Goal: Transaction & Acquisition: Purchase product/service

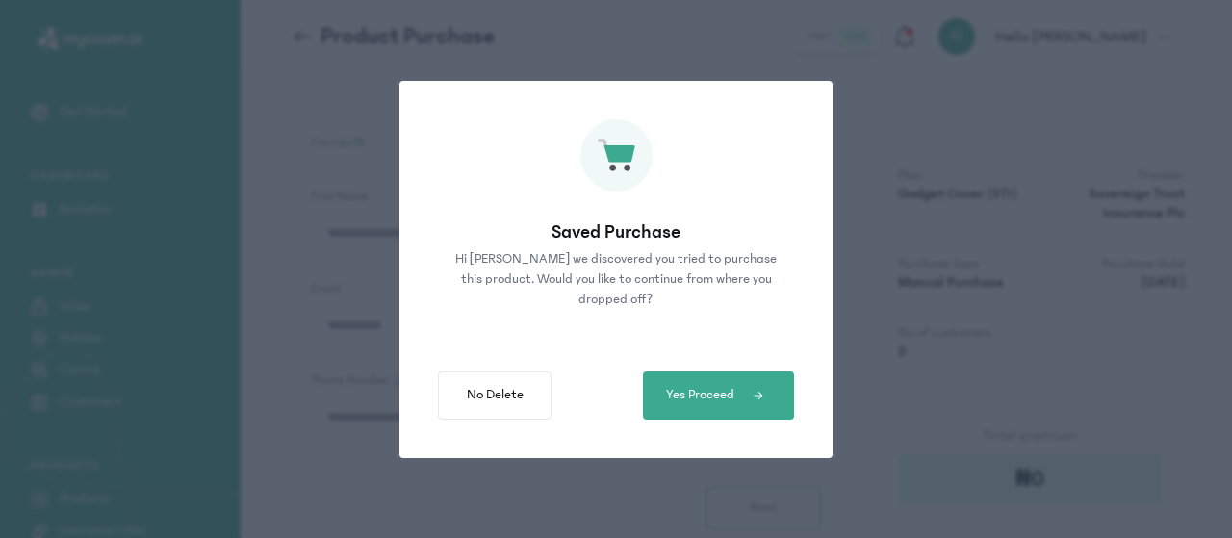
click at [735, 404] on button "Yes Proceed" at bounding box center [718, 396] width 151 height 48
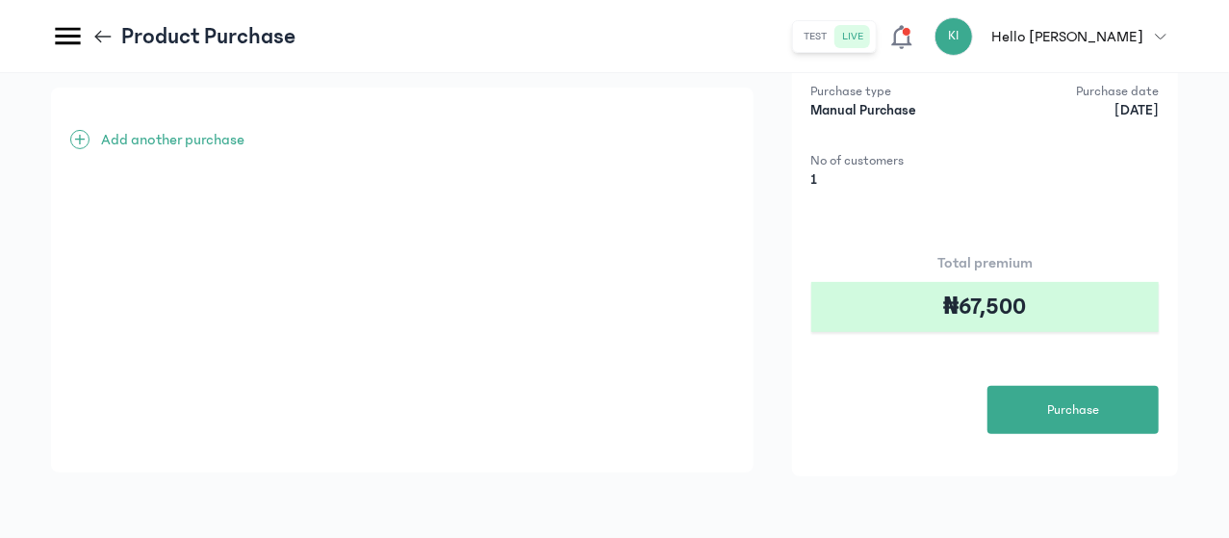
scroll to position [189, 0]
click at [1038, 392] on button "Purchase" at bounding box center [1073, 410] width 171 height 48
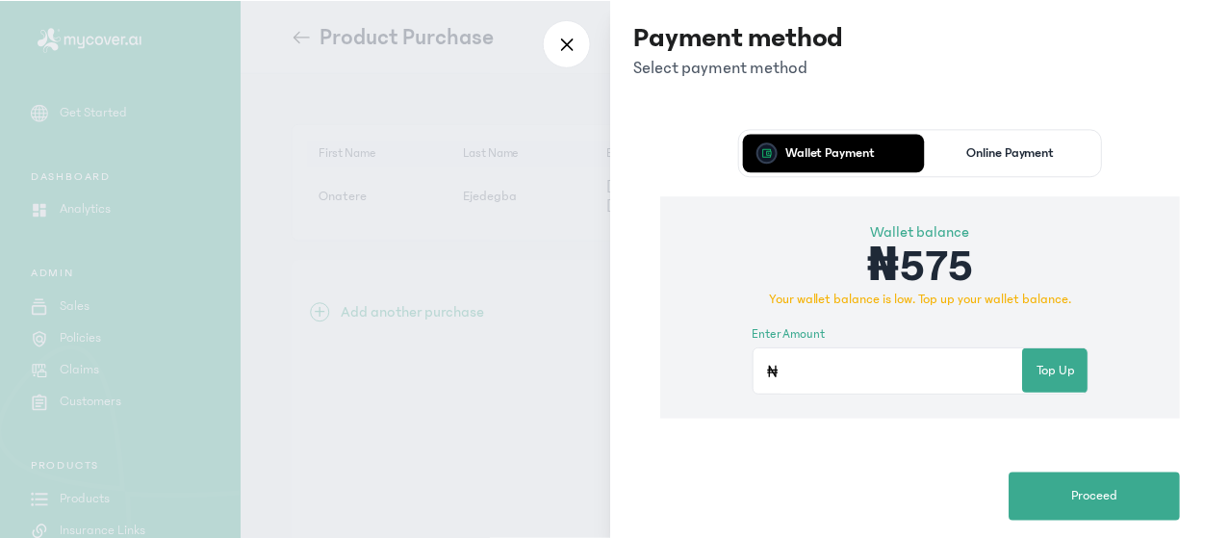
scroll to position [154, 0]
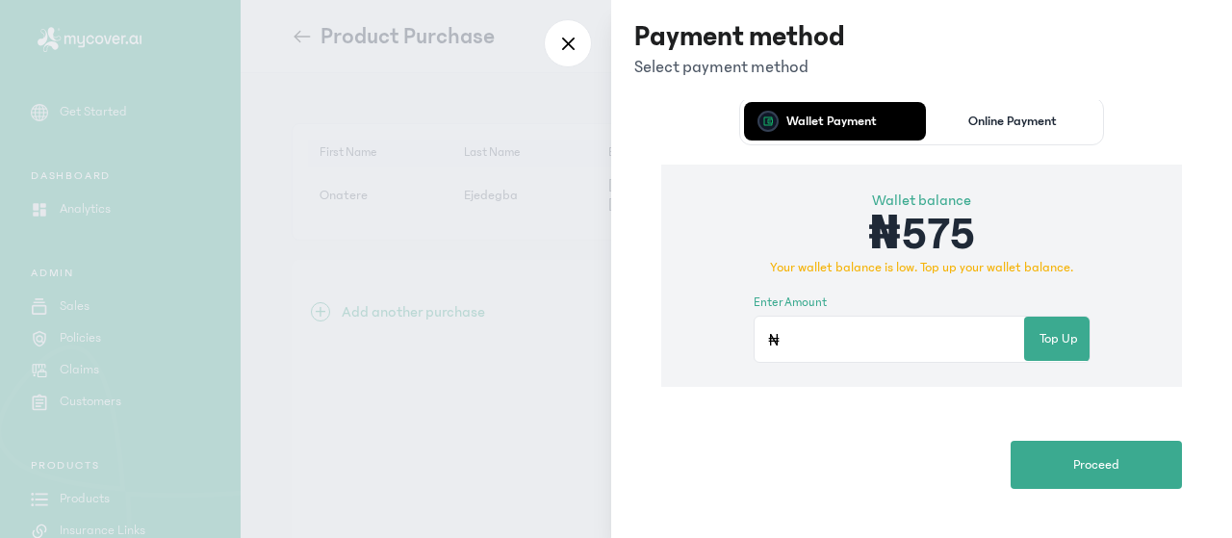
click at [1013, 122] on p "Online Payment" at bounding box center [1012, 121] width 89 height 13
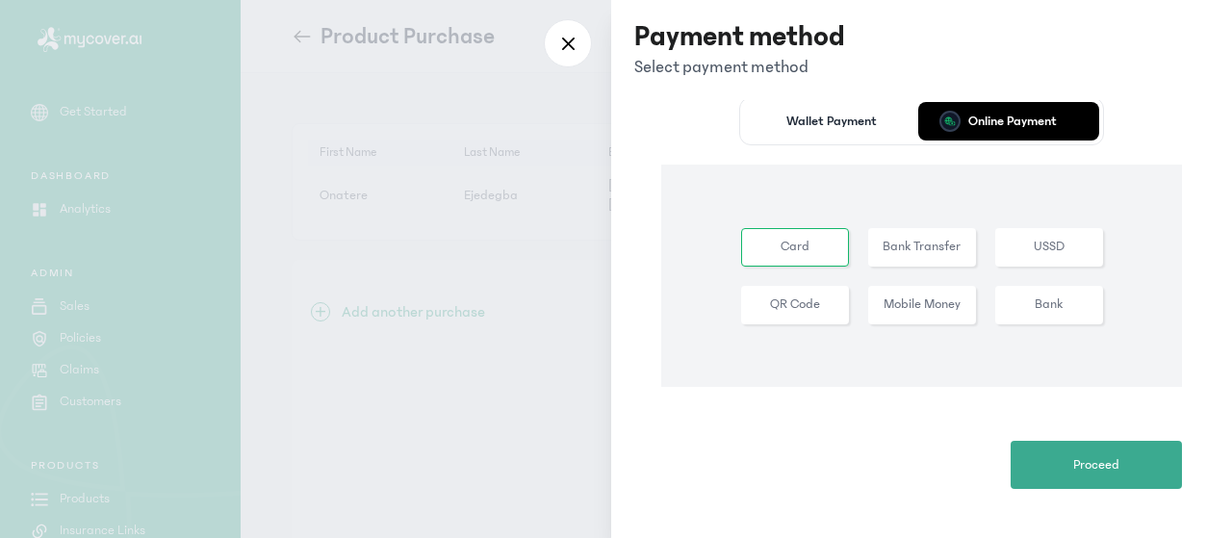
click at [845, 124] on p "Wallet Payment" at bounding box center [831, 121] width 90 height 13
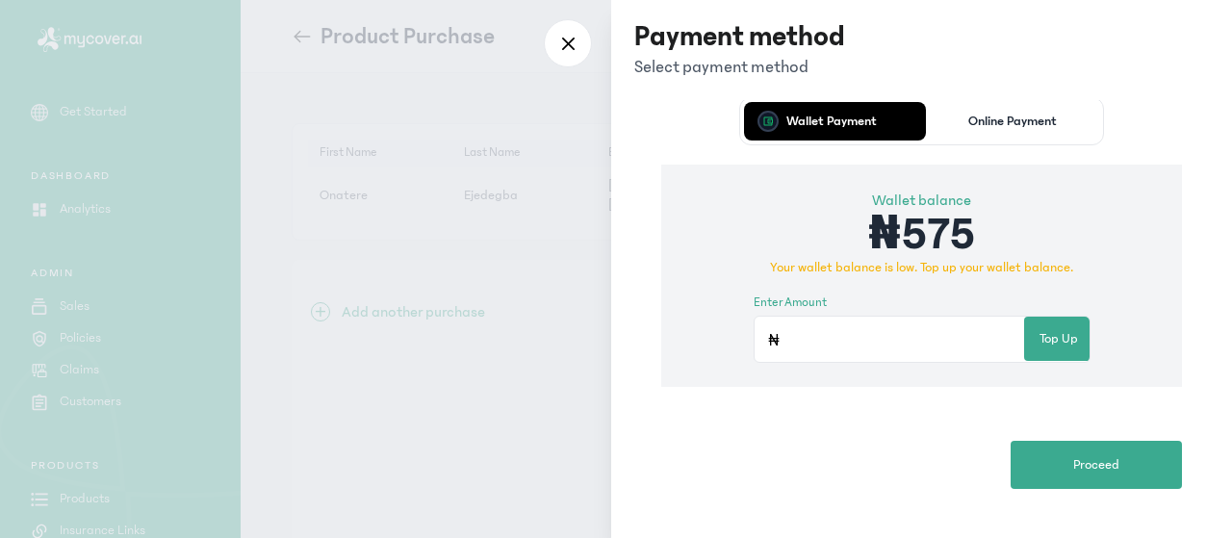
click at [999, 120] on p "Online Payment" at bounding box center [1012, 121] width 89 height 13
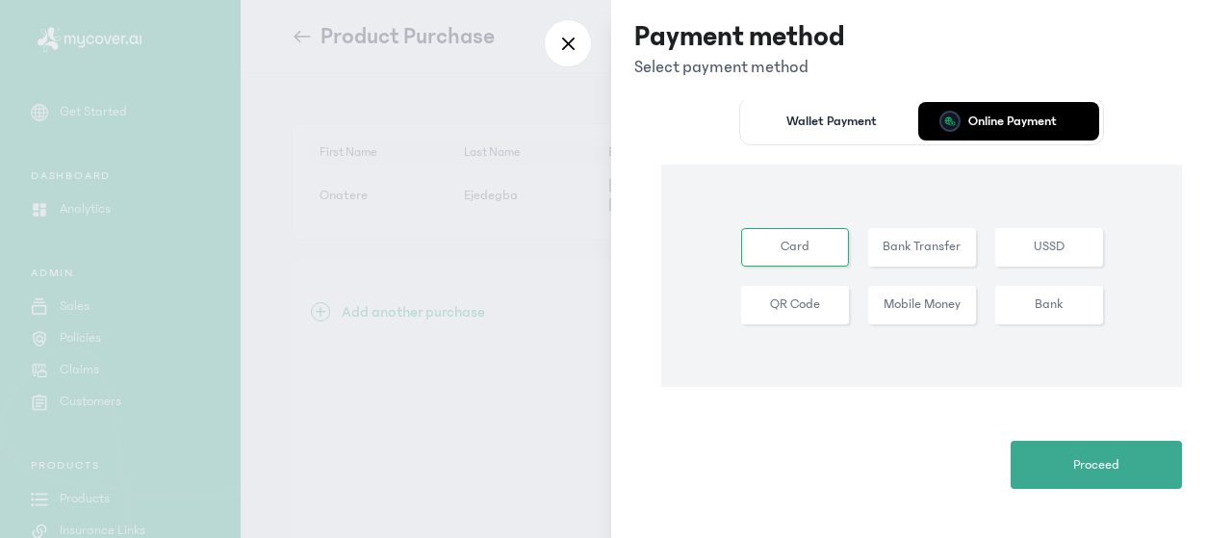
click at [926, 102] on button "Online Payment" at bounding box center [1013, 121] width 174 height 38
click at [839, 118] on p "Wallet Payment" at bounding box center [831, 121] width 90 height 13
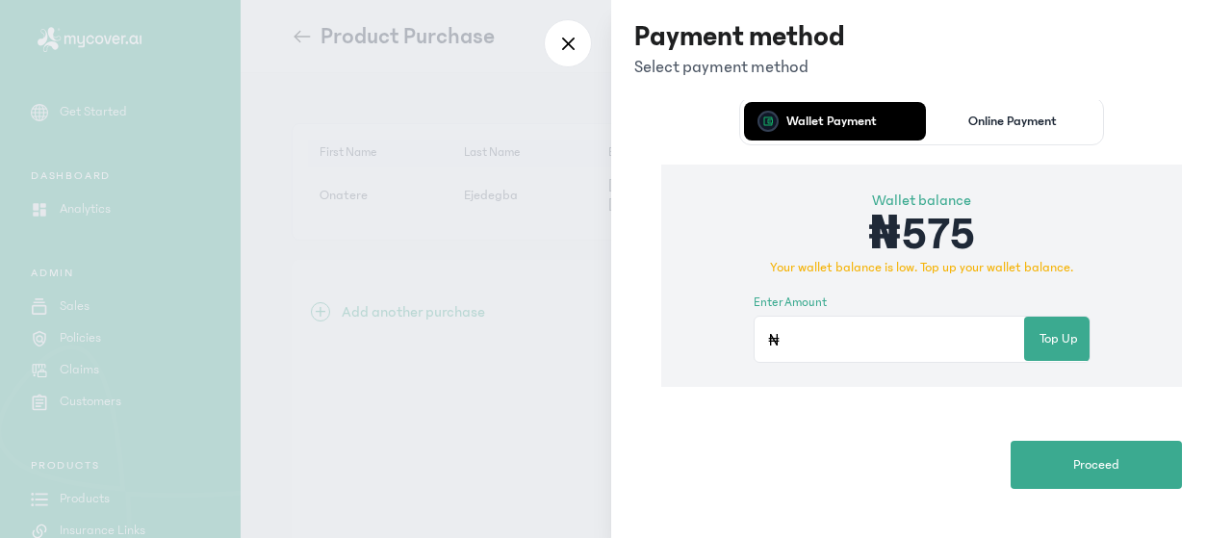
click at [570, 58] on div at bounding box center [568, 43] width 48 height 48
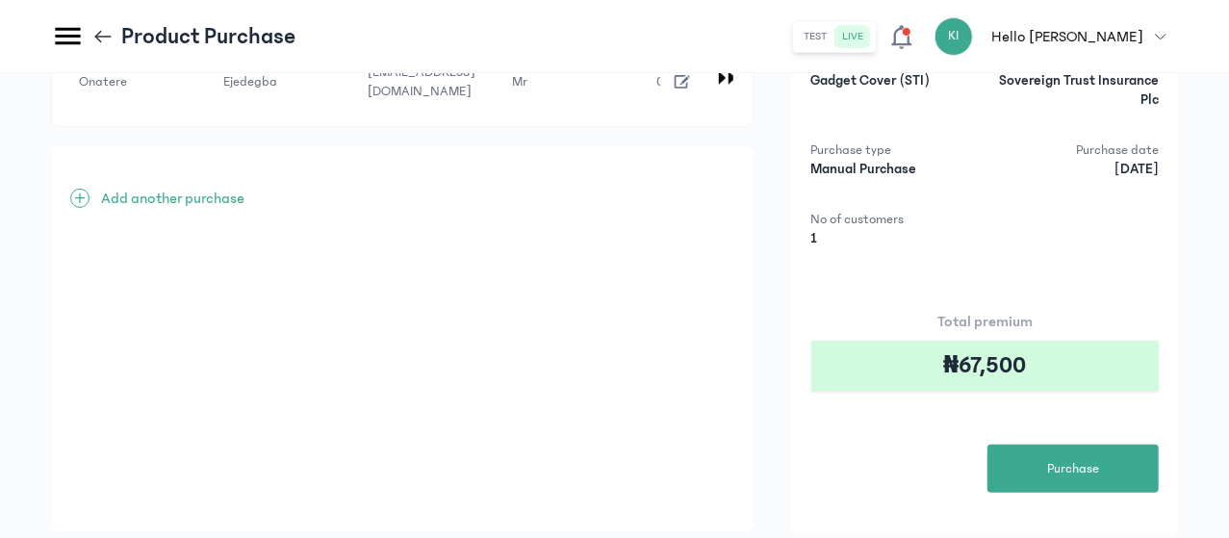
scroll to position [128, 0]
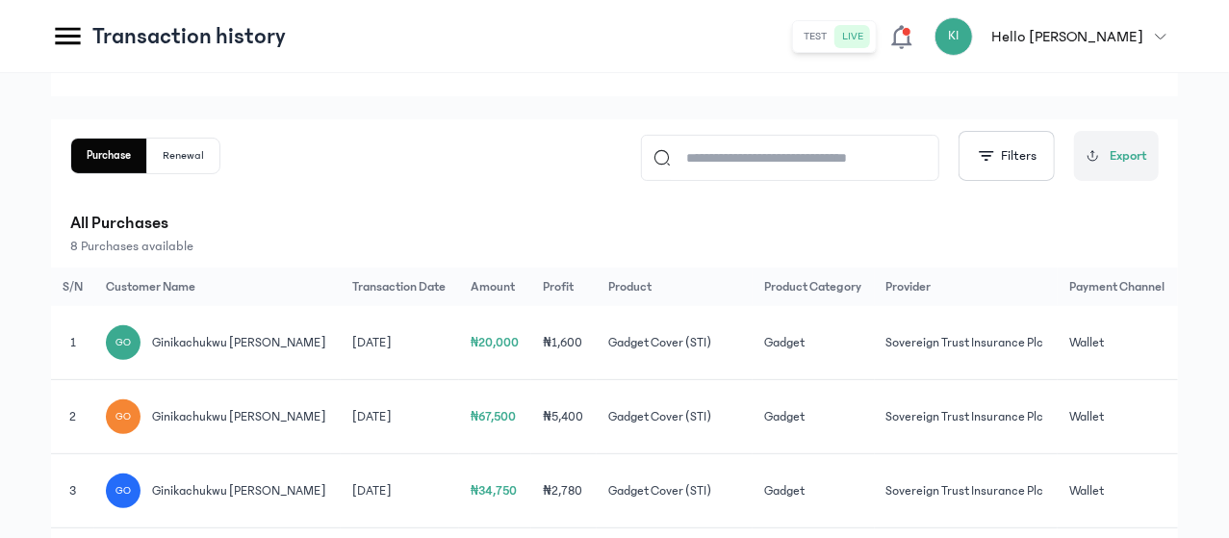
scroll to position [128, 0]
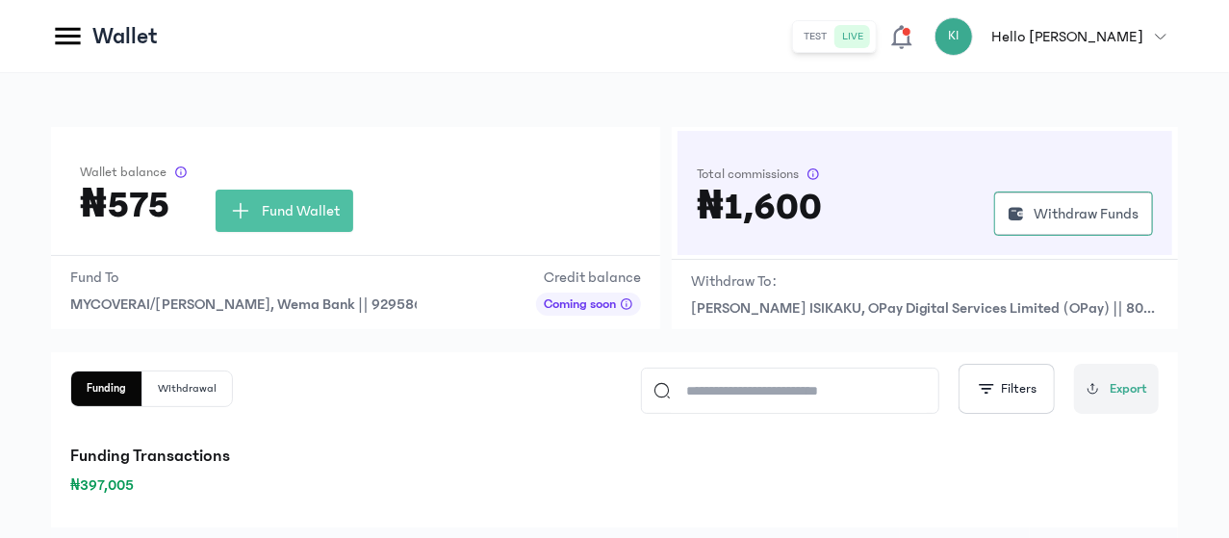
scroll to position [471, 0]
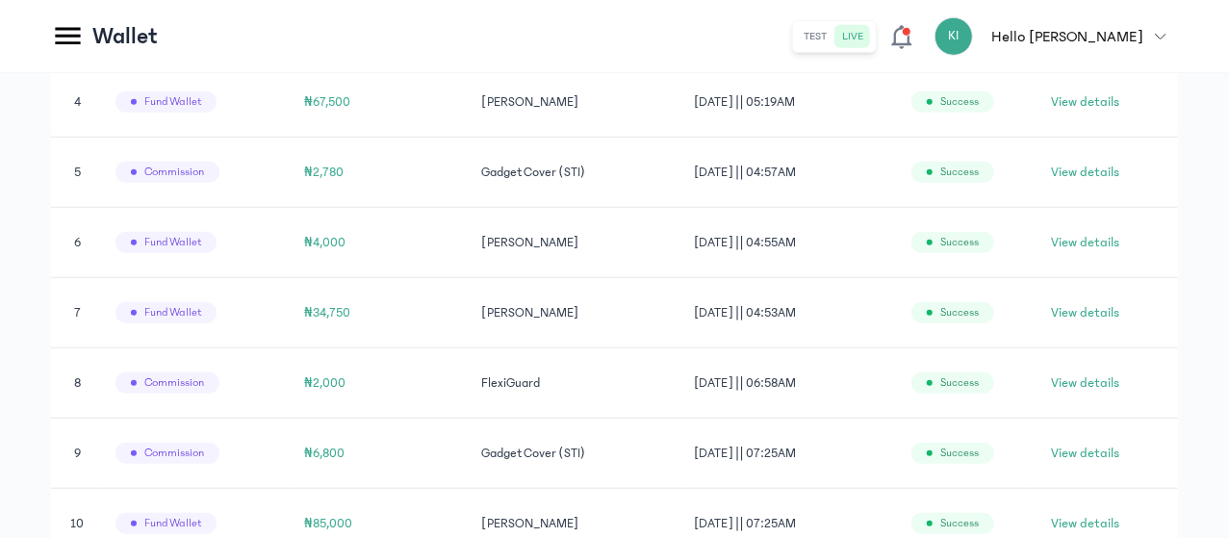
drag, startPoint x: 85, startPoint y: 306, endPoint x: 782, endPoint y: 25, distance: 751.4
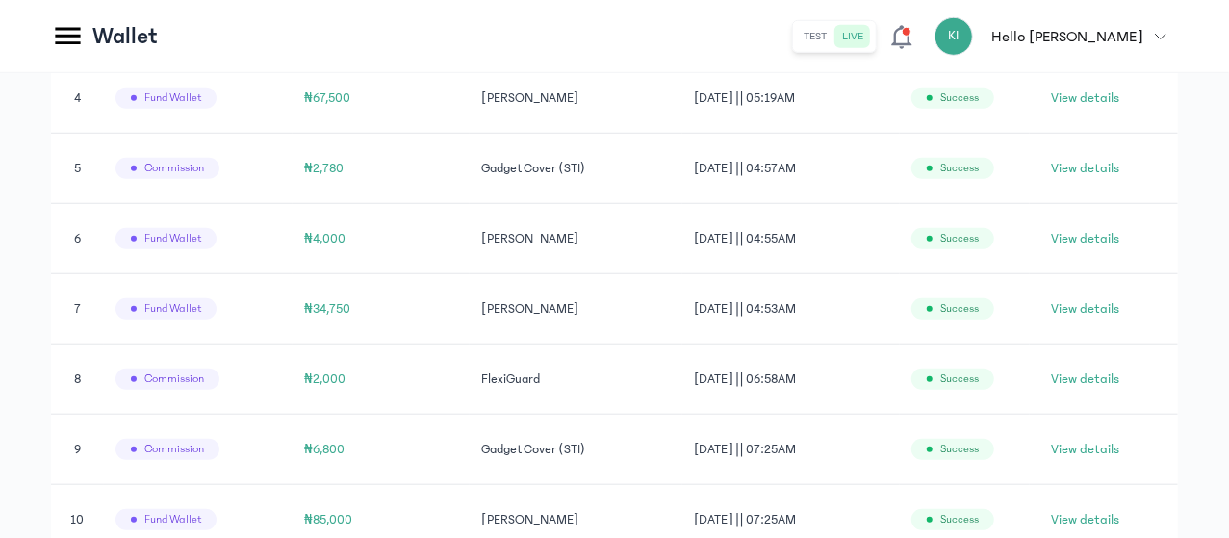
click at [782, 25] on header "Wallet test live KI Hello [PERSON_NAME] [EMAIL_ADDRESS][DOMAIN_NAME] admin my p…" at bounding box center [614, 36] width 1229 height 73
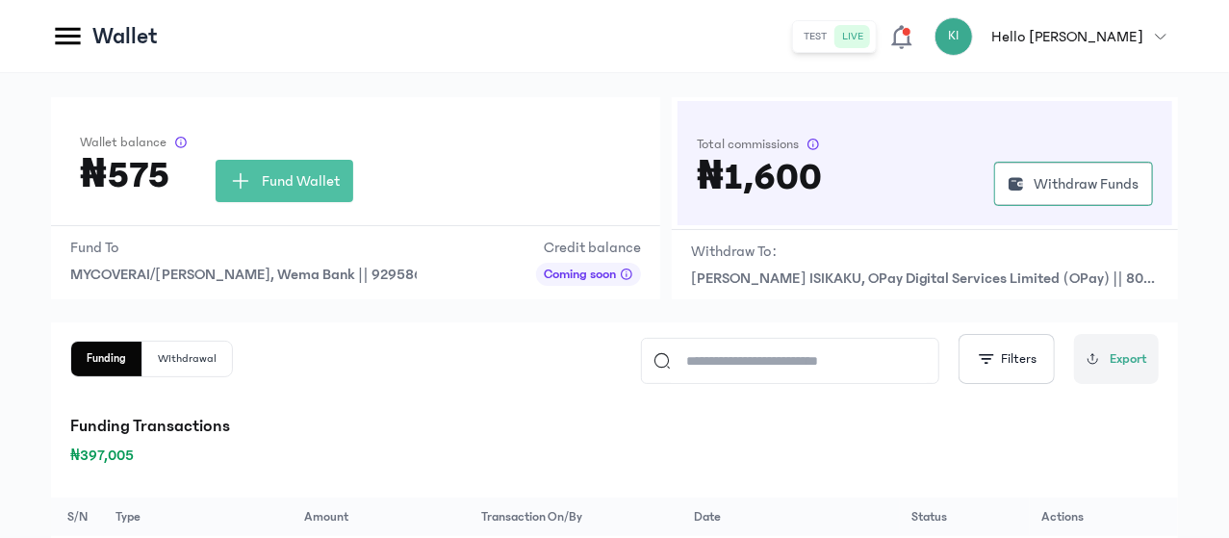
scroll to position [0, 0]
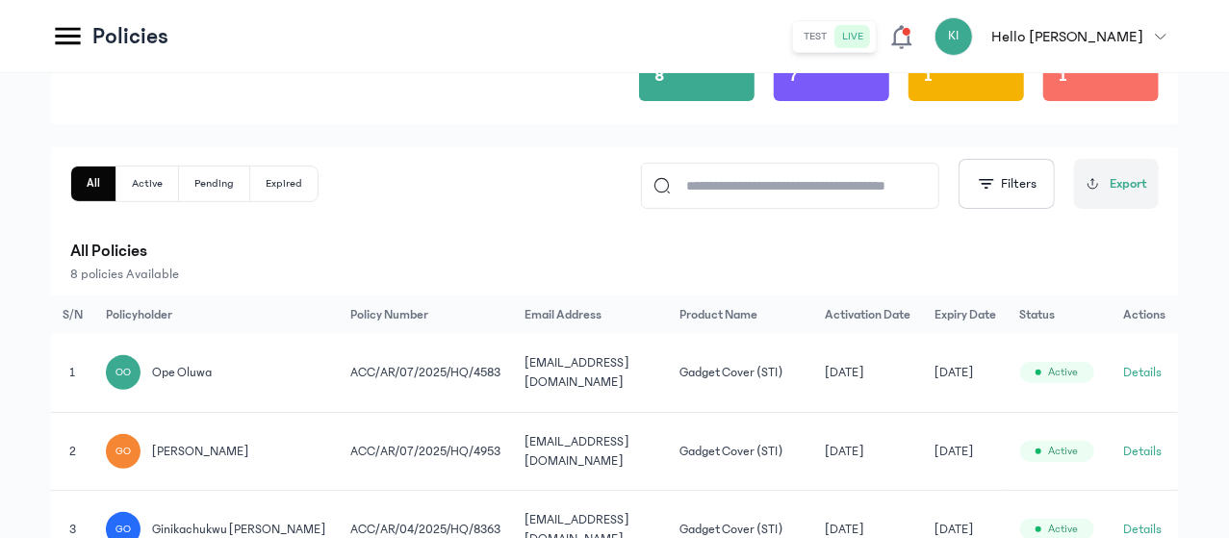
scroll to position [256, 0]
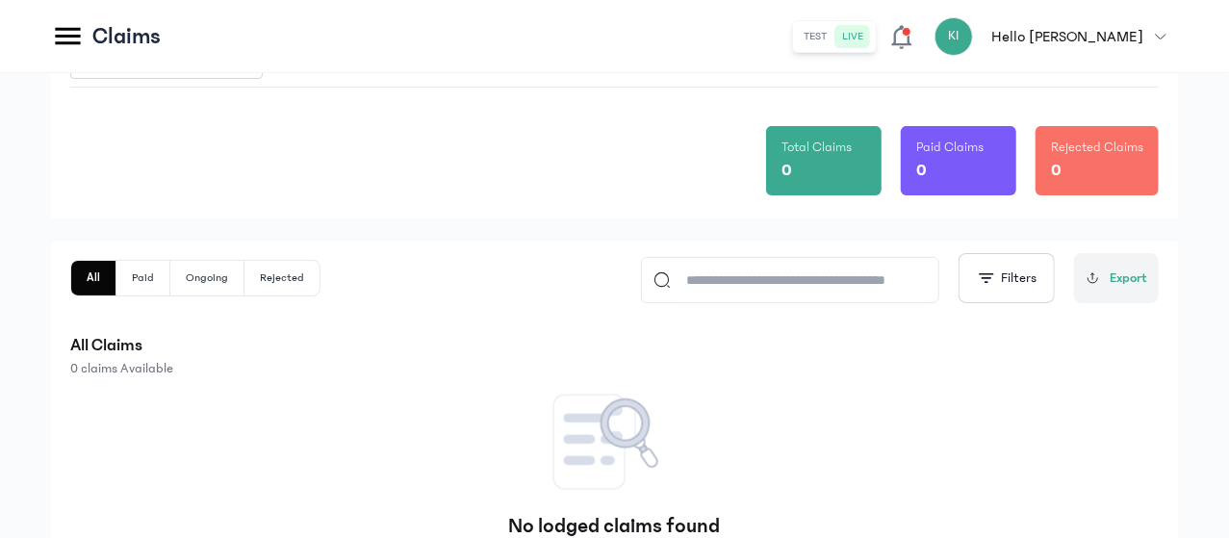
scroll to position [128, 0]
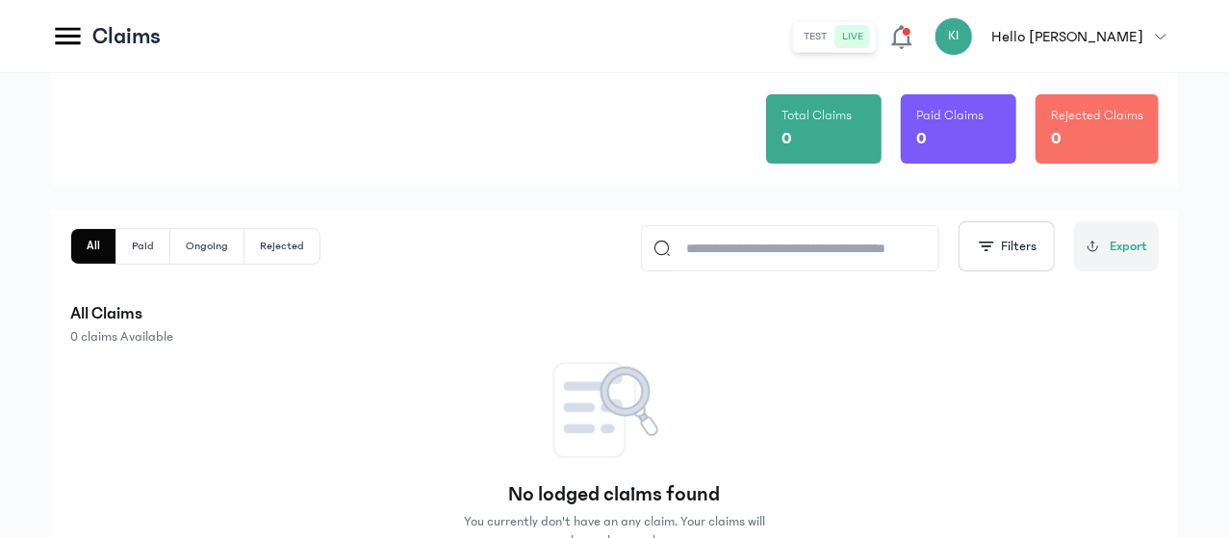
click at [170, 247] on button "Paid" at bounding box center [143, 246] width 54 height 35
click at [244, 246] on button "Ongoing" at bounding box center [206, 246] width 74 height 35
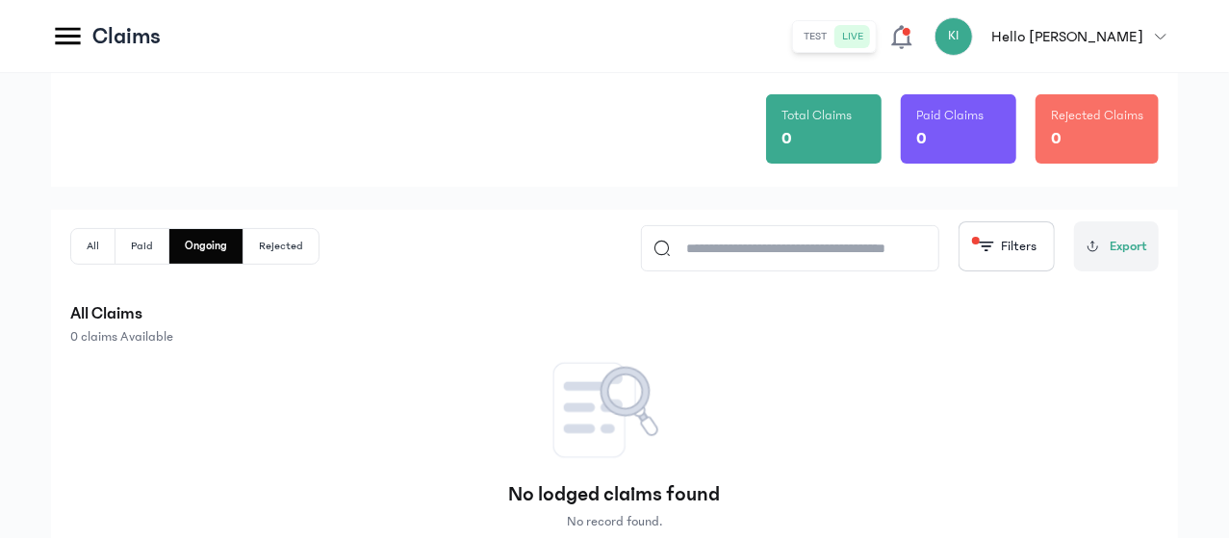
click at [319, 244] on button "Rejected" at bounding box center [281, 246] width 75 height 35
click at [115, 250] on button "All" at bounding box center [93, 246] width 44 height 35
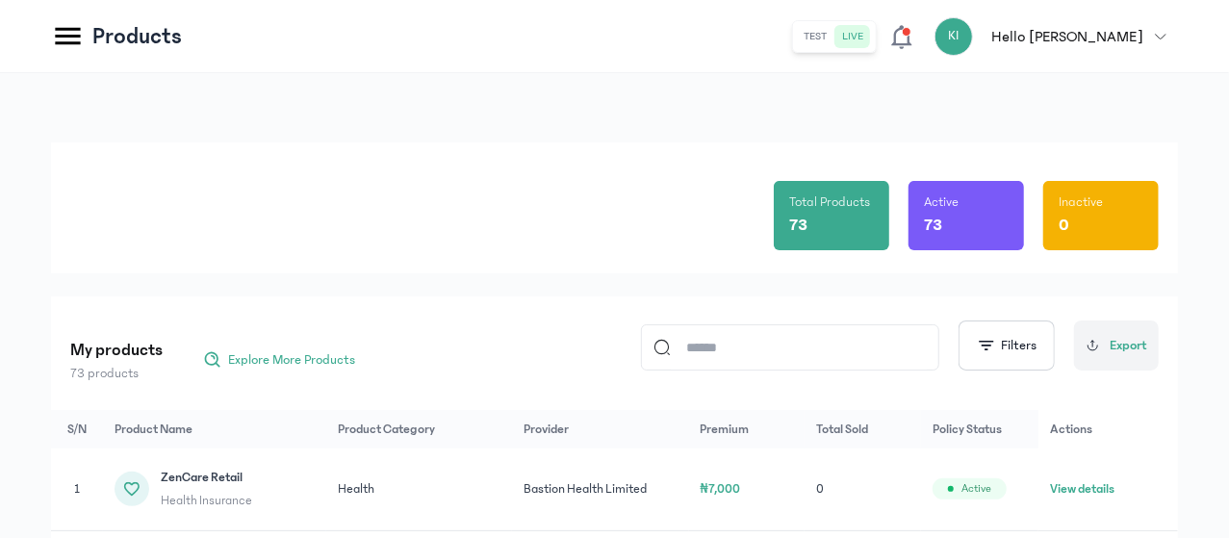
click at [838, 338] on input at bounding box center [799, 347] width 256 height 44
type input "***"
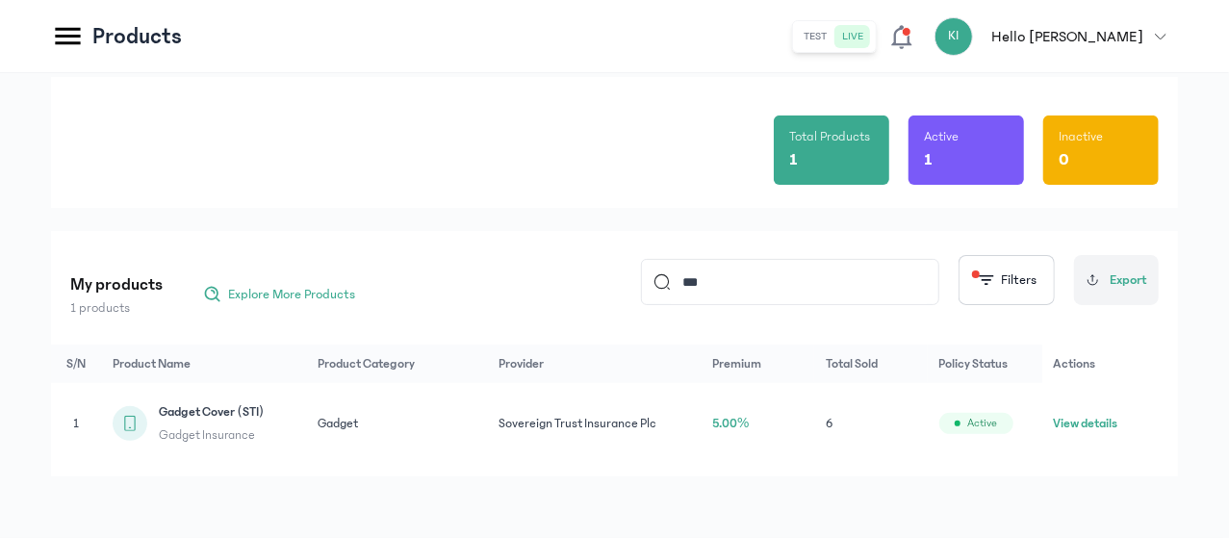
click at [1109, 414] on button "View details" at bounding box center [1086, 423] width 64 height 19
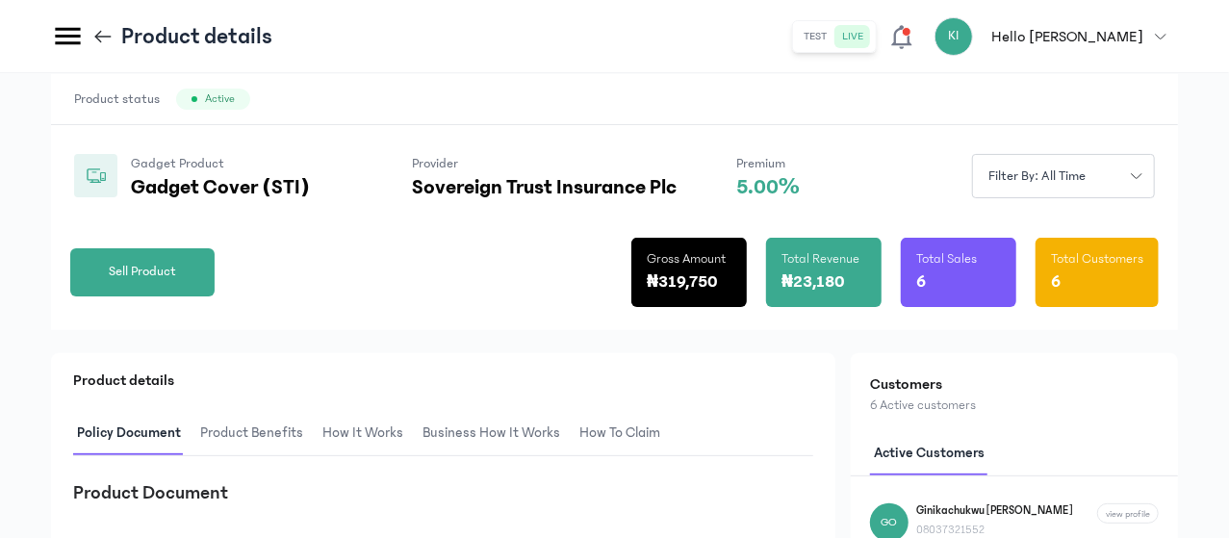
scroll to position [128, 0]
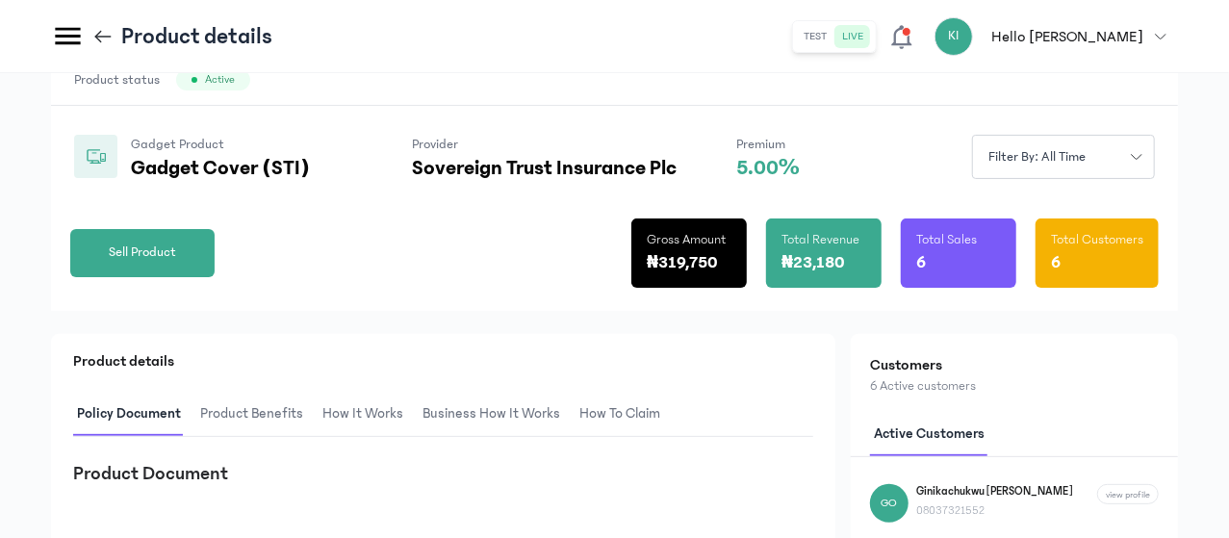
click at [176, 263] on span "Sell Product" at bounding box center [142, 253] width 67 height 20
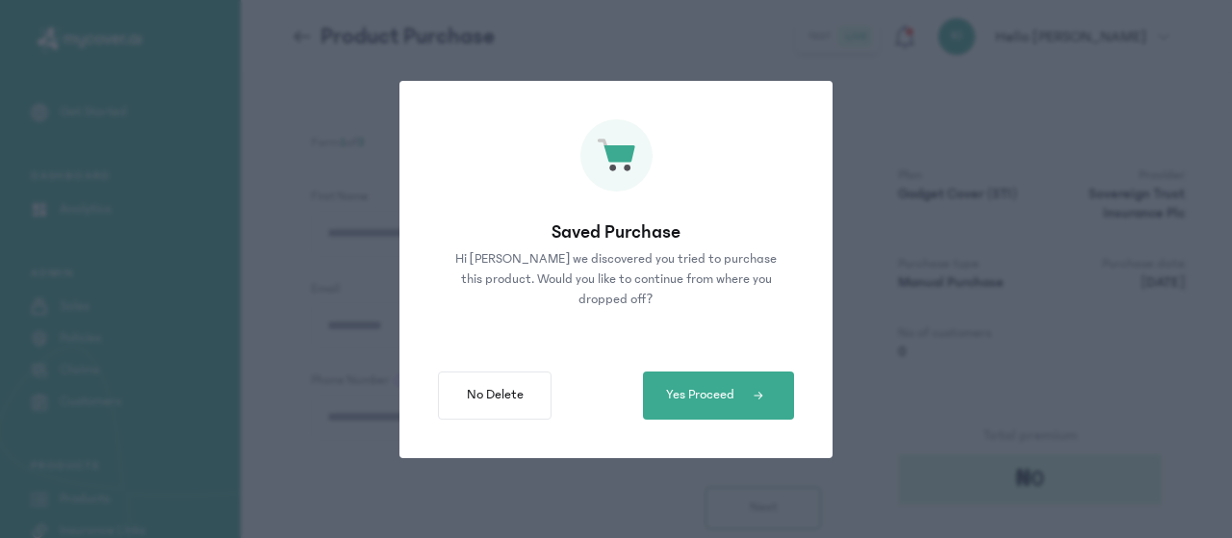
click at [733, 401] on span "Yes Proceed" at bounding box center [700, 395] width 68 height 20
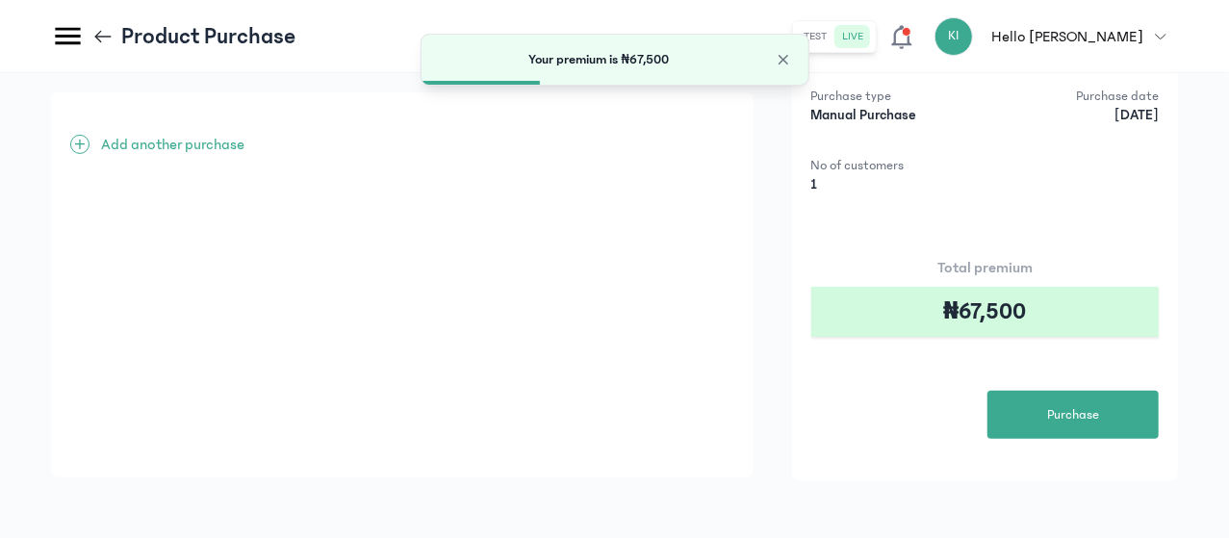
scroll to position [189, 0]
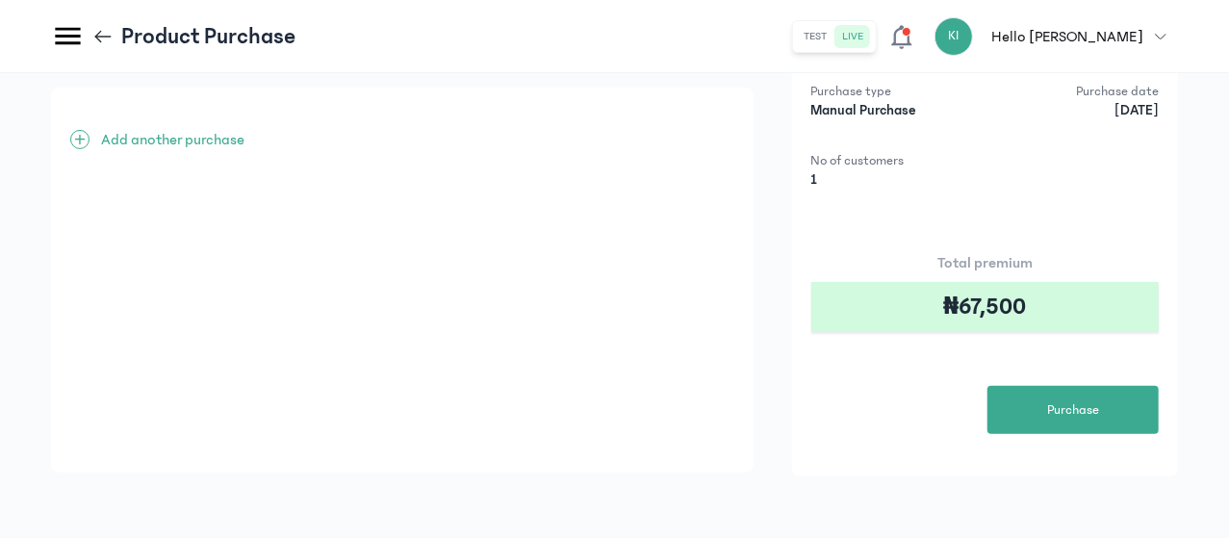
click at [1047, 403] on button "Purchase" at bounding box center [1073, 410] width 171 height 48
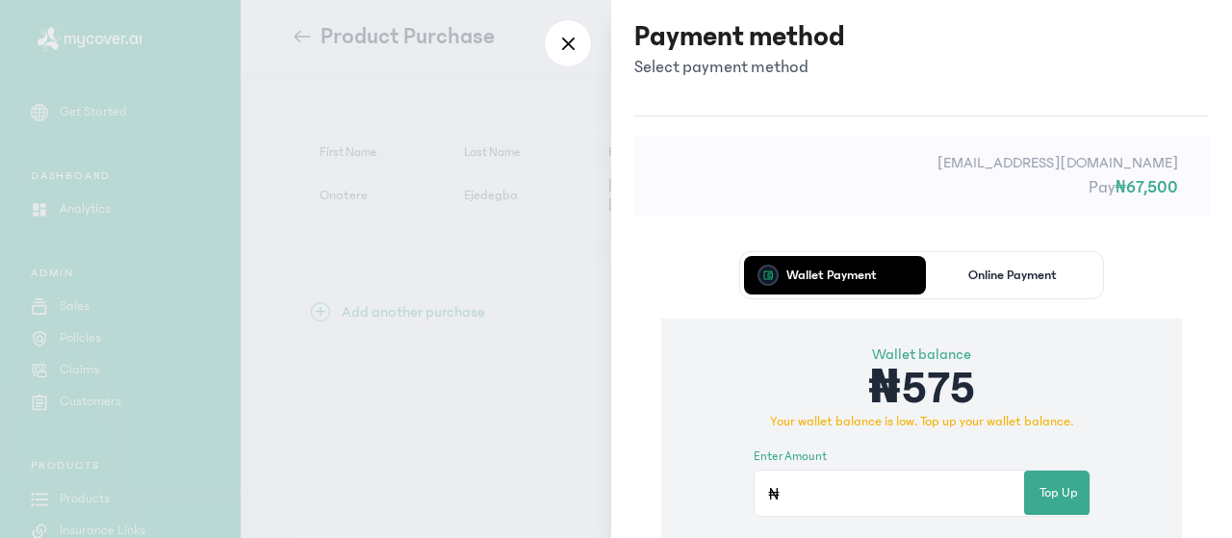
scroll to position [128, 0]
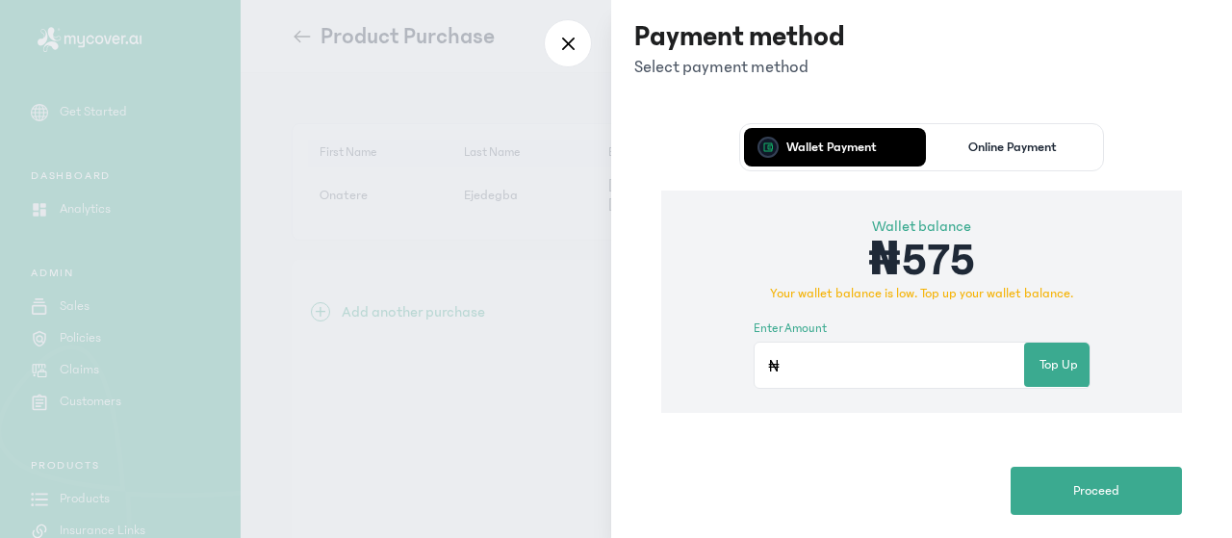
click at [999, 158] on button "Online Payment" at bounding box center [1013, 147] width 174 height 38
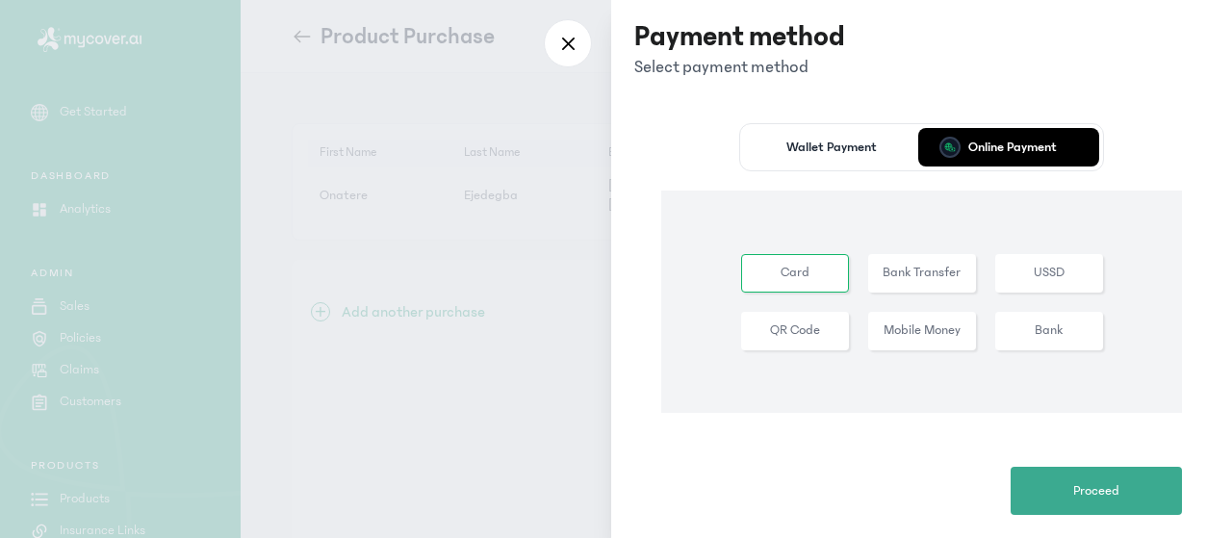
click at [937, 270] on button "Bank Transfer" at bounding box center [922, 273] width 108 height 38
click at [1095, 495] on span "Proceed" at bounding box center [1096, 491] width 46 height 20
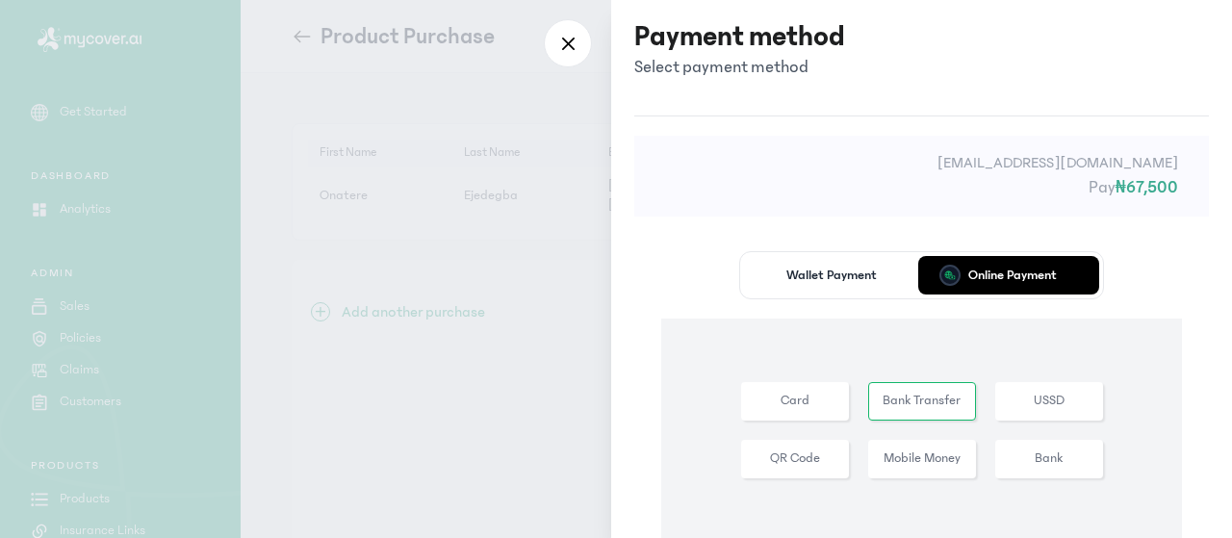
click at [834, 265] on button "Wallet Payment" at bounding box center [831, 275] width 174 height 38
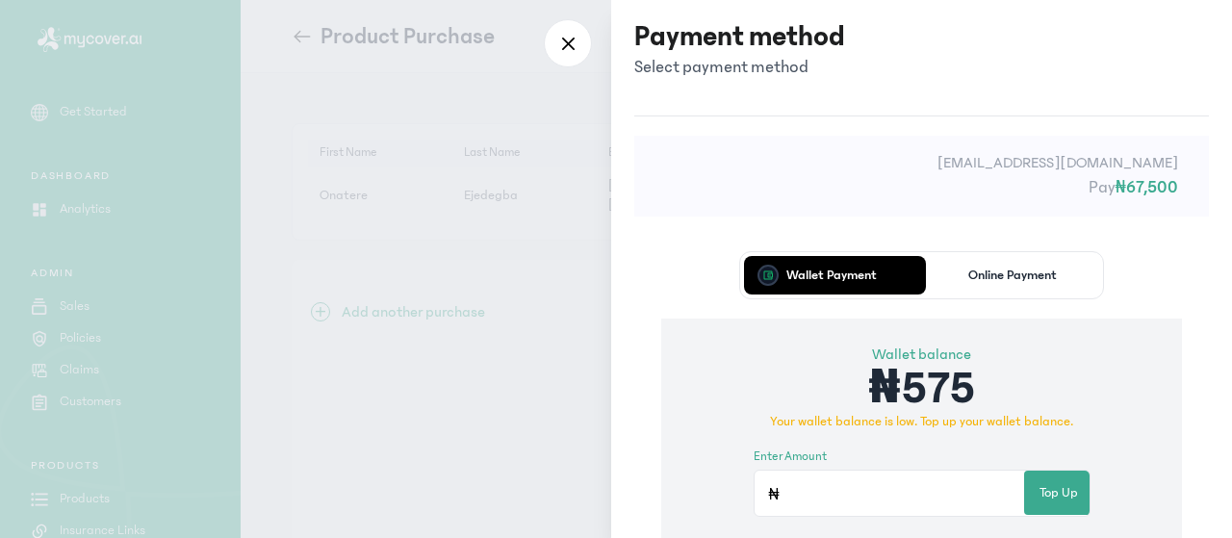
click at [1062, 267] on button "Online Payment" at bounding box center [1013, 275] width 174 height 38
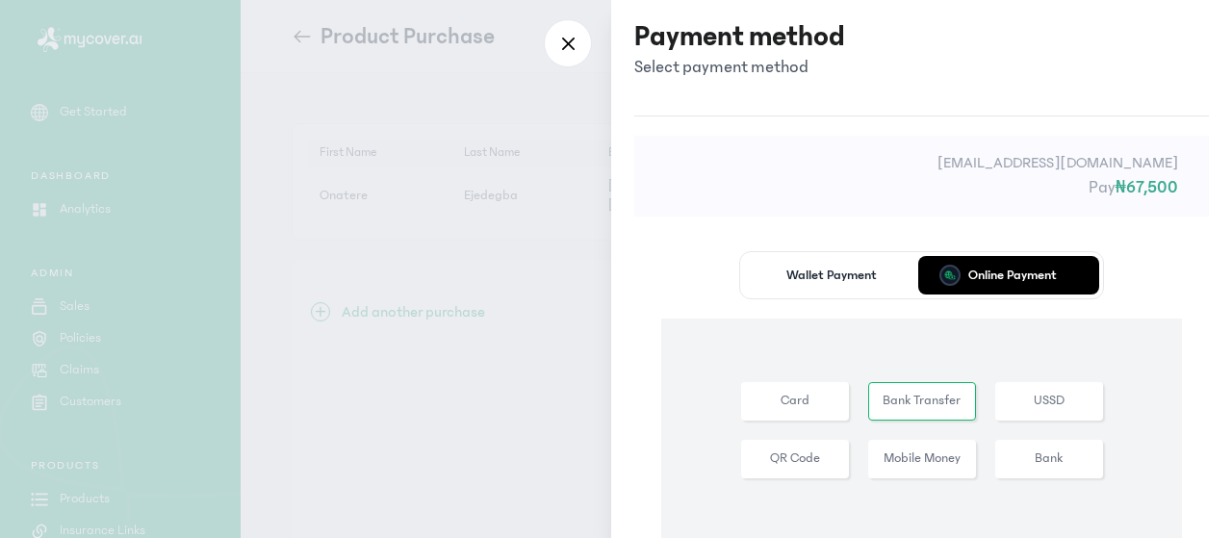
click at [926, 256] on button "Online Payment" at bounding box center [1013, 275] width 174 height 38
